Goal: Information Seeking & Learning: Learn about a topic

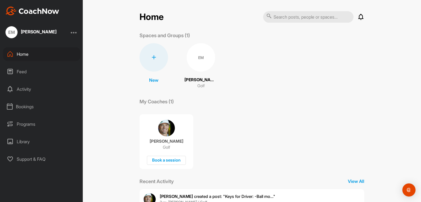
click at [27, 89] on div "Activity" at bounding box center [41, 89] width 77 height 14
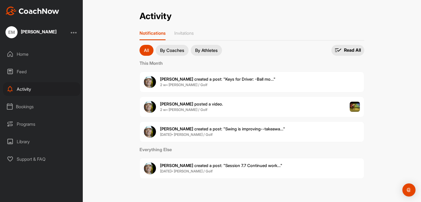
click at [354, 104] on img at bounding box center [355, 107] width 10 height 10
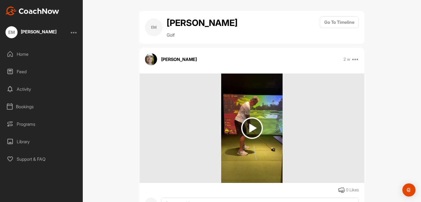
click at [251, 130] on img at bounding box center [252, 129] width 22 height 22
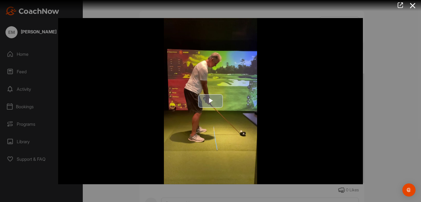
click at [210, 101] on span "Video Player" at bounding box center [210, 101] width 0 height 0
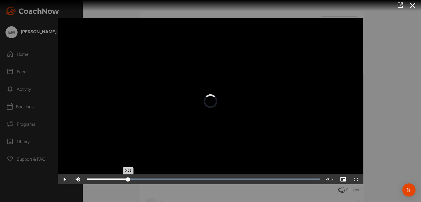
click at [127, 180] on div "Loaded : 100.00% 0:01 0:01" at bounding box center [203, 180] width 238 height 10
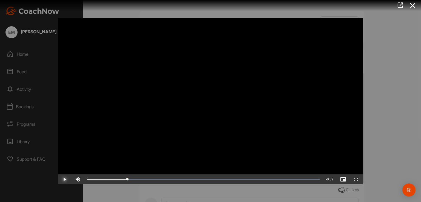
click at [62, 180] on span "Video Player" at bounding box center [64, 180] width 13 height 0
